Goal: Task Accomplishment & Management: Use online tool/utility

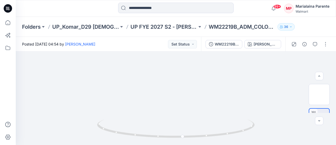
scroll to position [252, 0]
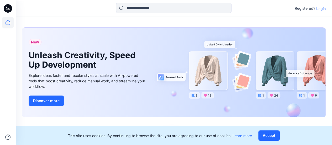
click at [323, 9] on p "Login" at bounding box center [320, 9] width 9 height 6
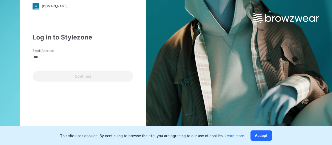
type input "**********"
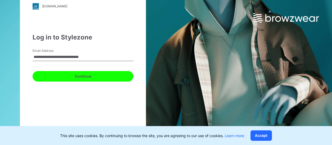
click at [88, 77] on button "Continue" at bounding box center [83, 76] width 101 height 10
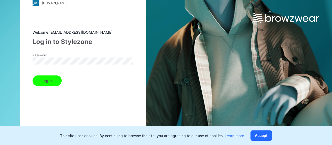
click at [33, 75] on button "Log in" at bounding box center [47, 80] width 29 height 10
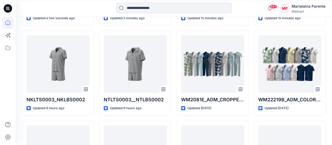
scroll to position [236, 0]
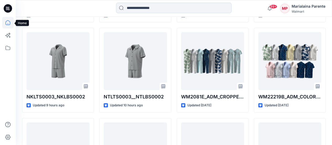
click at [7, 22] on icon at bounding box center [8, 23] width 12 height 12
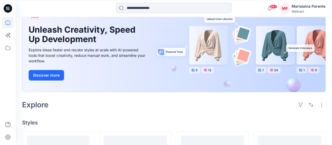
scroll to position [0, 0]
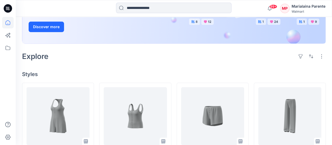
scroll to position [90, 0]
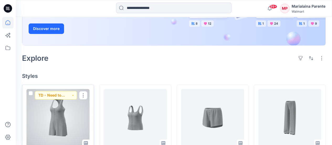
click at [39, 119] on div at bounding box center [57, 118] width 63 height 58
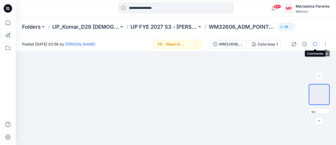
click at [316, 44] on icon "button" at bounding box center [315, 44] width 4 height 4
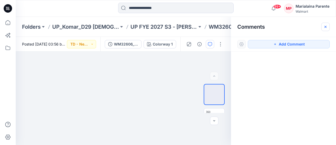
click at [323, 25] on icon "button" at bounding box center [325, 27] width 4 height 4
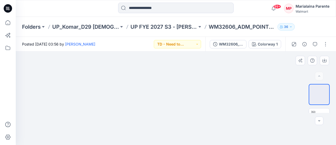
click at [164, 51] on img at bounding box center [175, 51] width 47 height 0
click at [278, 43] on div "Colorway 1" at bounding box center [268, 44] width 20 height 6
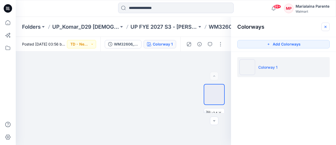
click at [326, 26] on icon "button" at bounding box center [325, 27] width 4 height 4
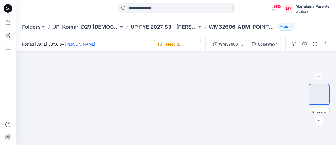
click at [193, 42] on button "TD - Need to Review" at bounding box center [177, 44] width 47 height 8
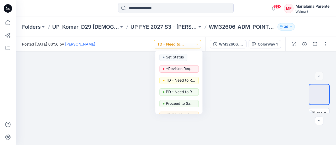
click at [193, 42] on button "TD - Need to Review" at bounding box center [177, 44] width 47 height 8
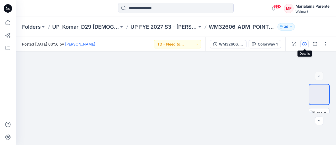
click at [305, 45] on icon "button" at bounding box center [304, 44] width 4 height 4
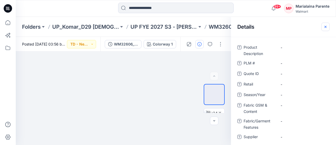
click at [327, 27] on icon "button" at bounding box center [325, 27] width 4 height 4
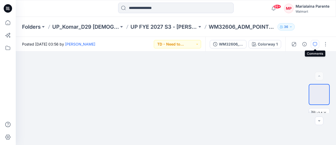
click at [317, 44] on icon "button" at bounding box center [315, 44] width 4 height 4
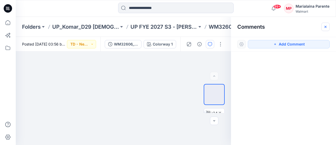
click at [327, 28] on icon "button" at bounding box center [325, 27] width 4 height 4
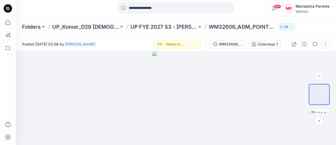
click at [325, 42] on button "button" at bounding box center [325, 44] width 8 height 8
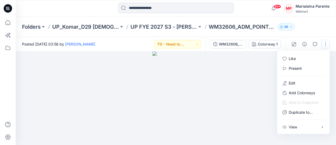
click at [325, 42] on button "button" at bounding box center [325, 44] width 8 height 8
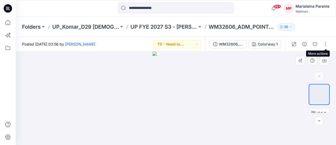
click at [268, 65] on div at bounding box center [176, 97] width 320 height 93
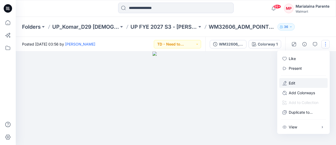
click at [259, 66] on div at bounding box center [176, 97] width 320 height 93
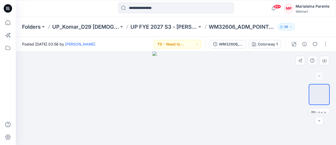
click at [259, 66] on div at bounding box center [176, 97] width 320 height 93
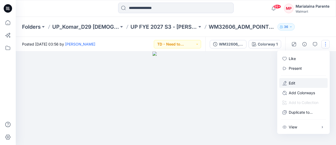
click at [259, 66] on div at bounding box center [176, 97] width 320 height 93
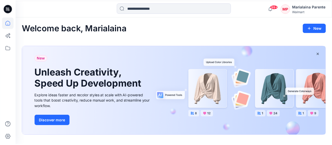
scroll to position [90, 0]
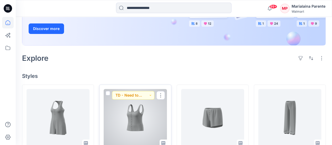
click at [148, 103] on div at bounding box center [135, 118] width 63 height 58
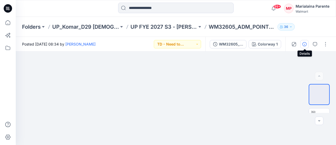
click at [307, 44] on button "button" at bounding box center [304, 44] width 8 height 8
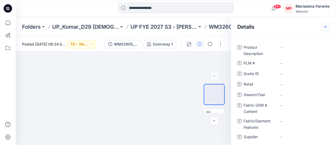
click at [324, 26] on icon "button" at bounding box center [325, 27] width 4 height 4
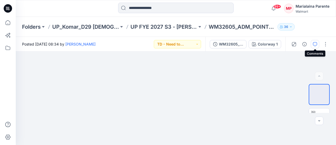
click at [313, 43] on icon "button" at bounding box center [315, 44] width 4 height 4
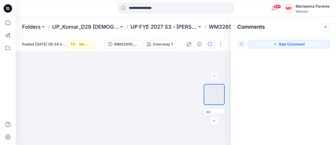
click at [326, 27] on icon "button" at bounding box center [325, 27] width 4 height 4
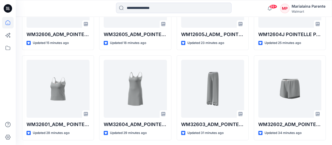
scroll to position [246, 0]
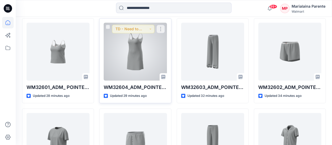
click at [162, 57] on div at bounding box center [135, 52] width 63 height 58
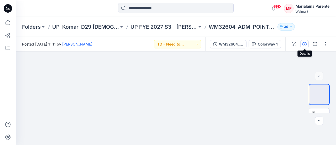
click at [307, 44] on button "button" at bounding box center [304, 44] width 8 height 8
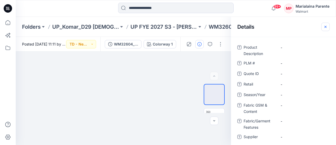
click at [327, 28] on icon "button" at bounding box center [325, 27] width 4 height 4
